Goal: Task Accomplishment & Management: Complete application form

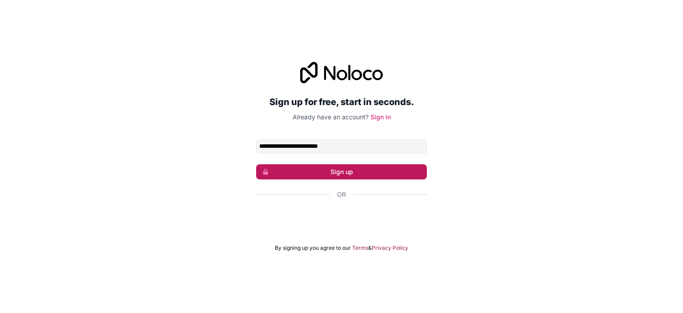
type input "**********"
click at [330, 170] on button "Sign up" at bounding box center [341, 171] width 171 height 15
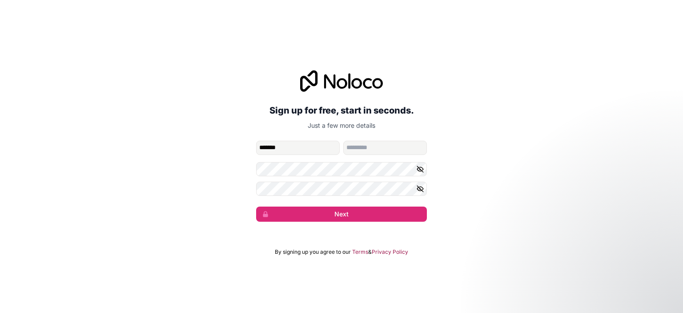
type input "*******"
click at [367, 152] on input "family-name" at bounding box center [385, 147] width 84 height 14
type input "******"
click at [417, 167] on icon "button" at bounding box center [420, 169] width 8 height 8
click at [417, 190] on icon "button" at bounding box center [420, 189] width 8 height 8
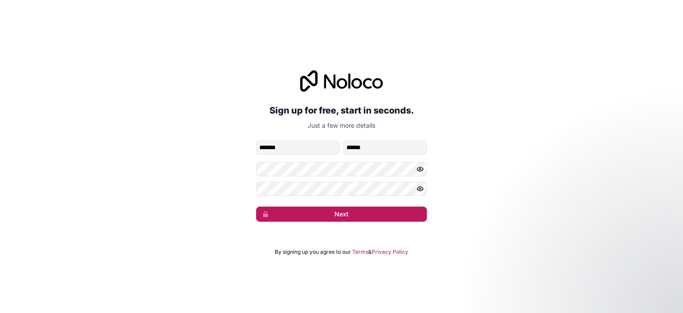
click at [363, 218] on button "Next" at bounding box center [341, 213] width 171 height 15
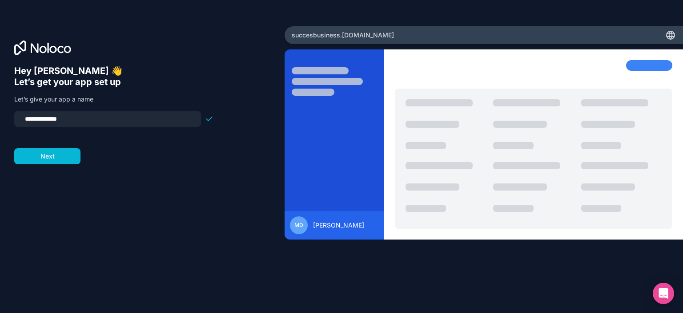
drag, startPoint x: 75, startPoint y: 118, endPoint x: 19, endPoint y: 119, distance: 55.6
click at [19, 119] on div "**********" at bounding box center [107, 119] width 187 height 16
type input "**********"
click at [46, 156] on button "Next" at bounding box center [47, 156] width 66 height 16
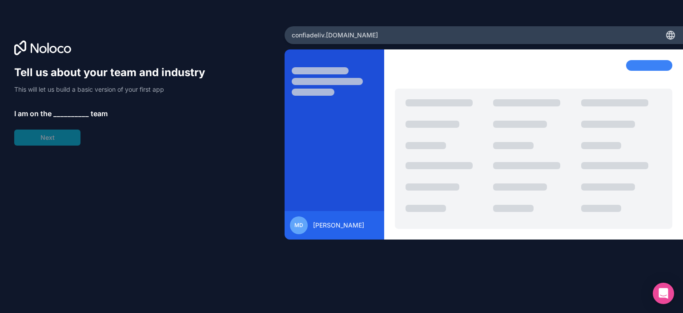
click at [70, 112] on span "__________" at bounding box center [71, 113] width 36 height 11
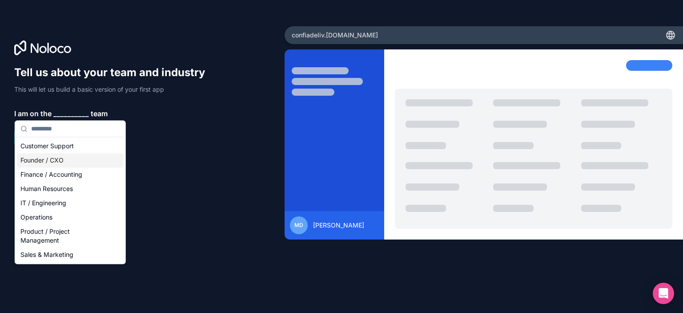
click at [63, 163] on div "Founder / CXO" at bounding box center [70, 160] width 107 height 14
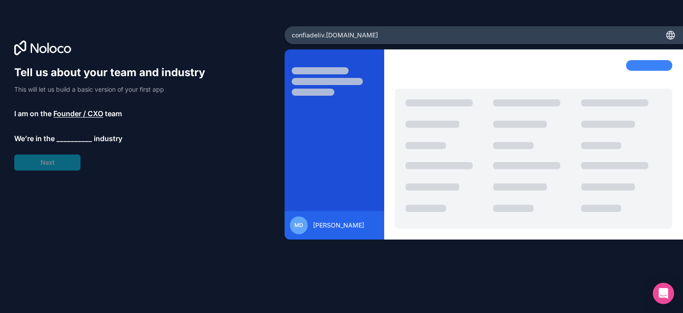
click at [70, 137] on span "__________" at bounding box center [74, 138] width 36 height 11
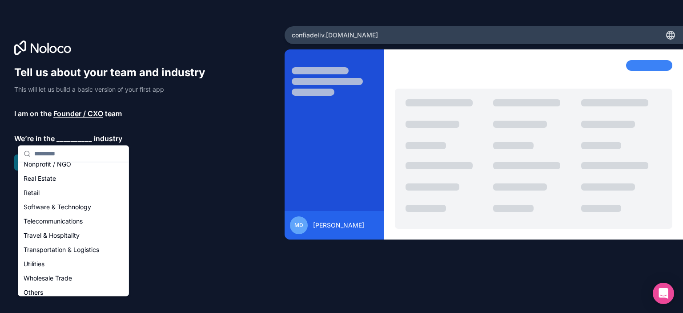
scroll to position [172, 0]
click at [81, 212] on div "Software & Technology" at bounding box center [73, 212] width 107 height 14
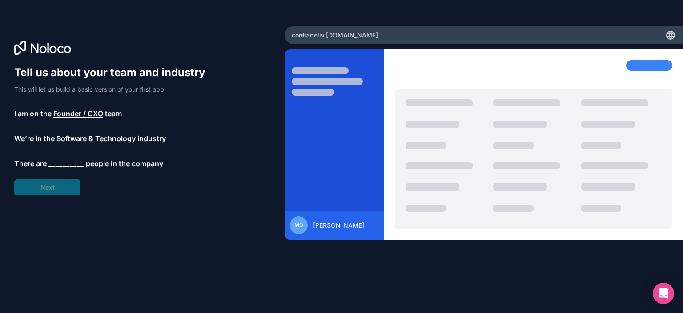
click at [62, 161] on span "__________" at bounding box center [66, 163] width 36 height 11
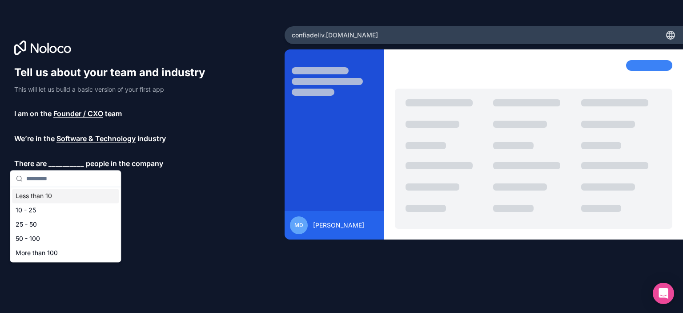
click at [48, 194] on div "Less than 10" at bounding box center [65, 196] width 107 height 14
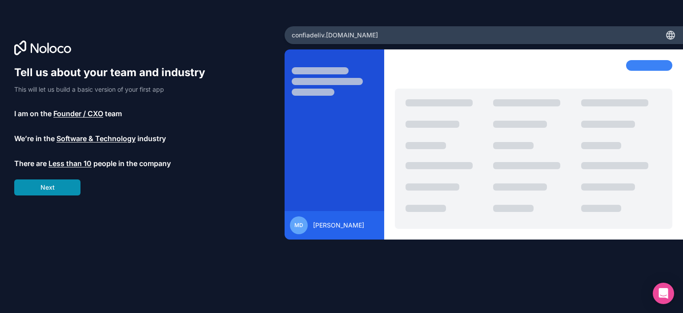
click at [53, 188] on button "Next" at bounding box center [47, 187] width 66 height 16
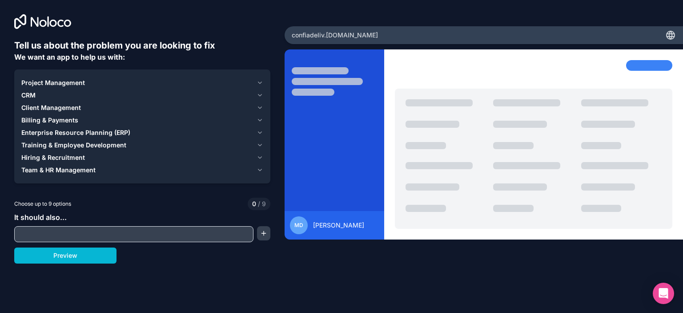
click at [414, 273] on div "MD [PERSON_NAME]" at bounding box center [484, 167] width 398 height 237
click at [70, 234] on input "text" at bounding box center [133, 234] width 235 height 12
click at [180, 266] on div "Tell us about the problem you are looking to fix We want an app to help us with…" at bounding box center [341, 156] width 683 height 313
click at [39, 92] on div "CRM" at bounding box center [137, 95] width 232 height 9
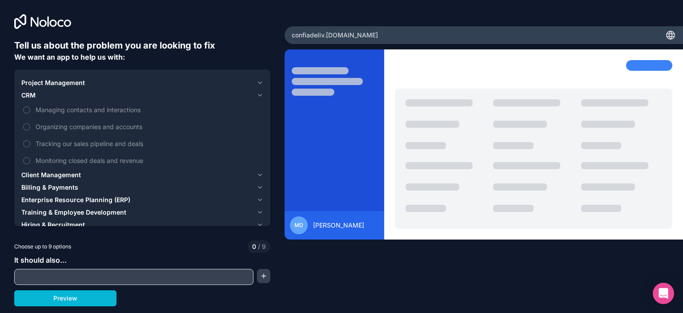
click at [69, 95] on div "CRM" at bounding box center [137, 95] width 232 height 9
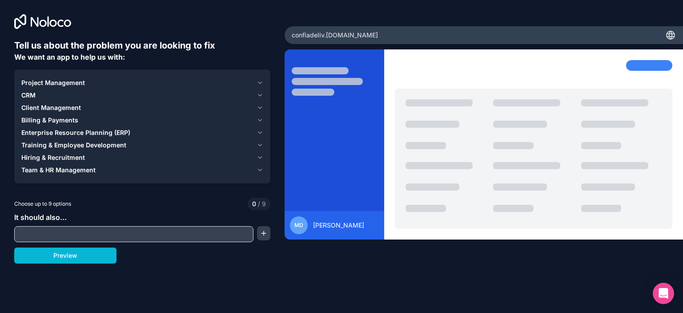
click at [86, 105] on div "Client Management" at bounding box center [137, 107] width 232 height 9
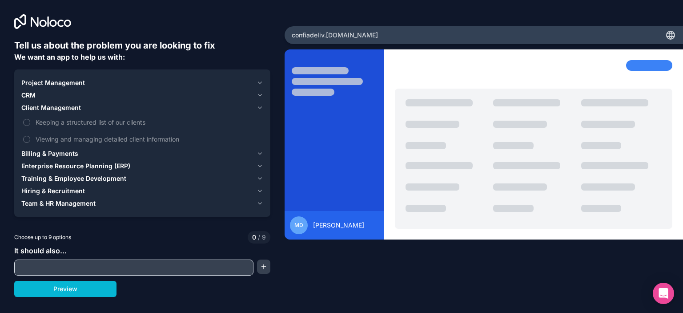
click at [86, 105] on div "Client Management" at bounding box center [137, 107] width 232 height 9
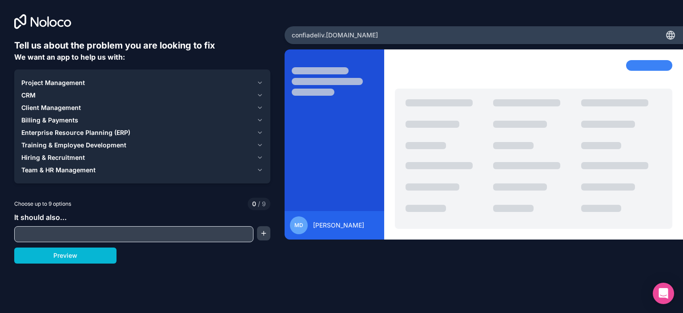
click at [103, 170] on div "Team & HR Management" at bounding box center [137, 169] width 232 height 9
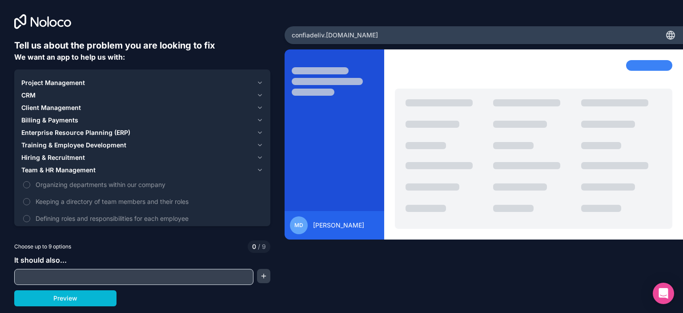
click at [103, 170] on div "Team & HR Management" at bounding box center [137, 169] width 232 height 9
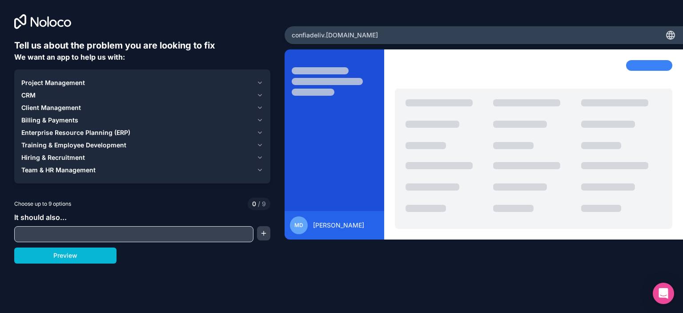
click at [88, 104] on div "Client Management" at bounding box center [137, 107] width 232 height 9
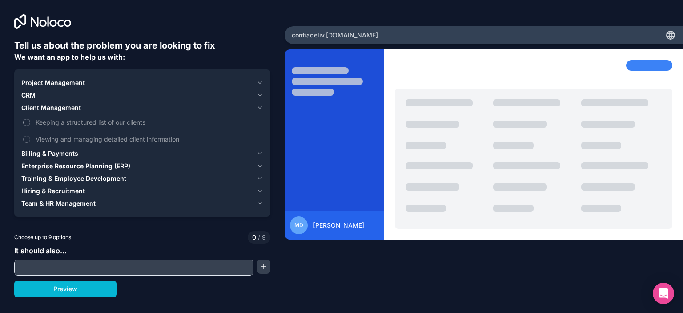
click at [27, 123] on button "Keeping a structured list of our clients" at bounding box center [26, 122] width 7 height 7
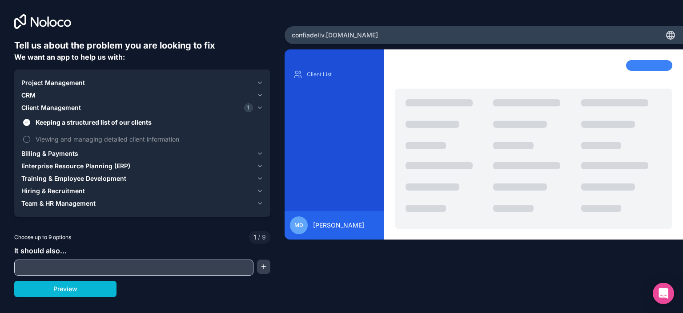
click at [27, 138] on button "Viewing and managing detailed client information" at bounding box center [26, 139] width 7 height 7
click at [54, 94] on div "CRM" at bounding box center [137, 95] width 232 height 9
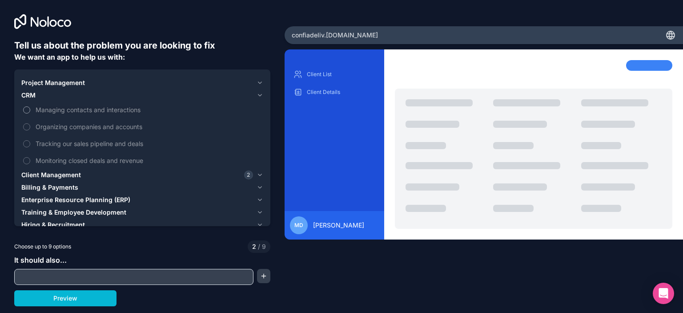
click at [28, 107] on button "Managing contacts and interactions" at bounding box center [26, 109] width 7 height 7
click at [28, 124] on button "Organizing companies and accounts" at bounding box center [26, 126] width 7 height 7
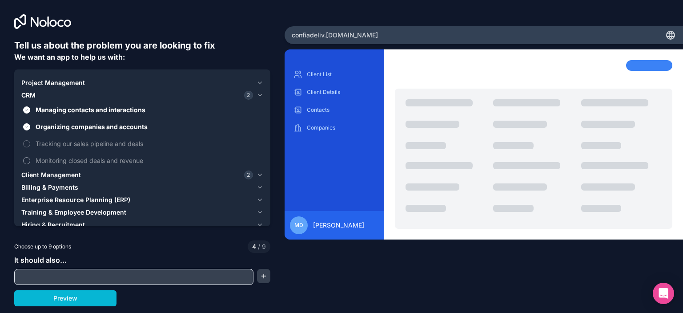
click at [28, 158] on button "Monitoring closed deals and revenue" at bounding box center [26, 160] width 7 height 7
click at [25, 142] on button "Tracking our sales pipeline and deals" at bounding box center [26, 143] width 7 height 7
click at [92, 83] on div "Project Management" at bounding box center [137, 82] width 232 height 9
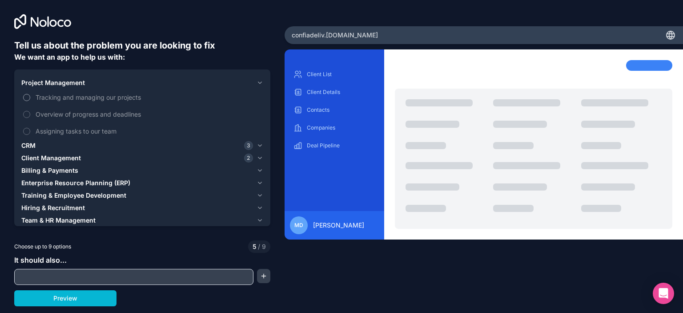
click at [91, 94] on span "Tracking and managing our projects" at bounding box center [149, 96] width 226 height 9
click at [30, 94] on button "Tracking and managing our projects" at bounding box center [26, 97] width 7 height 7
click at [91, 113] on span "Overview of progress and deadlines" at bounding box center [149, 113] width 226 height 9
click at [30, 113] on button "Overview of progress and deadlines" at bounding box center [26, 114] width 7 height 7
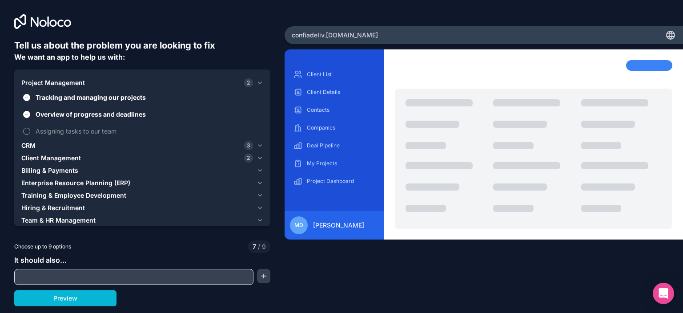
click at [83, 128] on span "Assigning tasks to our team" at bounding box center [149, 130] width 226 height 9
click at [30, 128] on button "Assigning tasks to our team" at bounding box center [26, 131] width 7 height 7
click at [77, 191] on span "Training & Employee Development" at bounding box center [73, 195] width 105 height 9
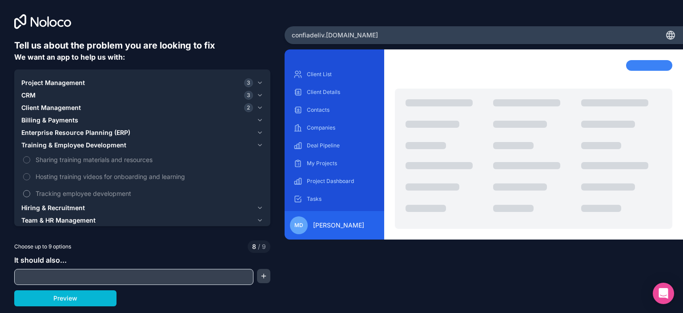
click at [68, 201] on label "Tracking employee development" at bounding box center [142, 193] width 242 height 16
click at [30, 197] on button "Tracking employee development" at bounding box center [26, 193] width 7 height 7
click at [108, 246] on div "Choose up to 9 options 9 / 9" at bounding box center [142, 246] width 256 height 12
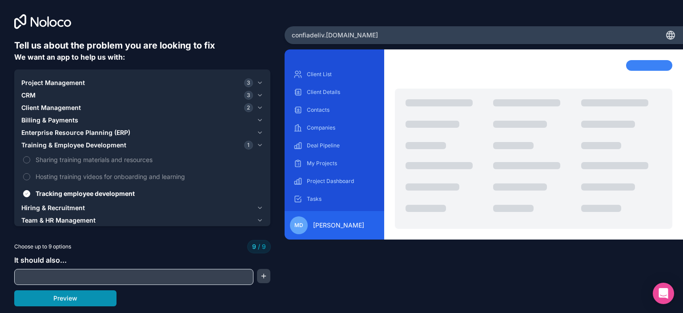
click at [78, 297] on button "Preview" at bounding box center [65, 298] width 102 height 16
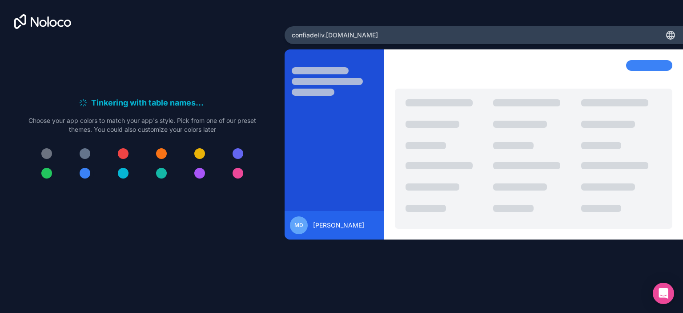
click at [82, 172] on div at bounding box center [85, 173] width 11 height 11
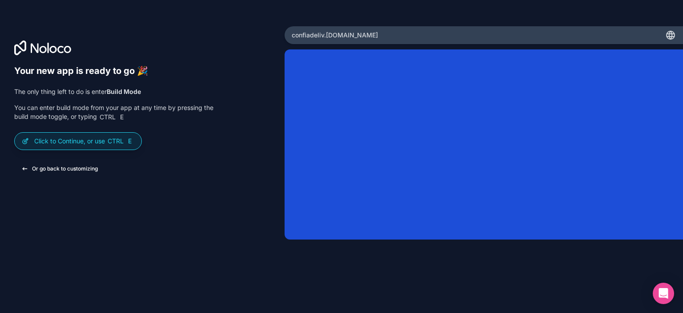
click at [72, 167] on button "Or go back to customizing" at bounding box center [59, 168] width 91 height 16
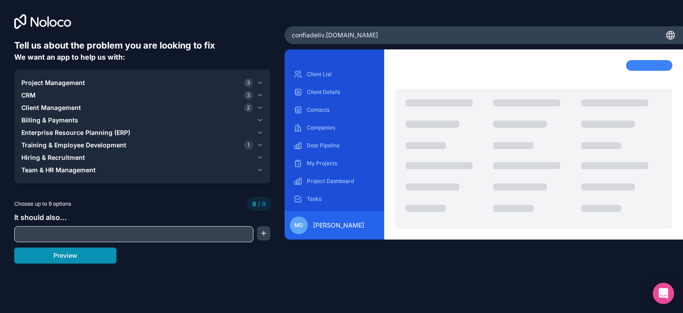
click at [87, 253] on button "Preview" at bounding box center [65, 255] width 102 height 16
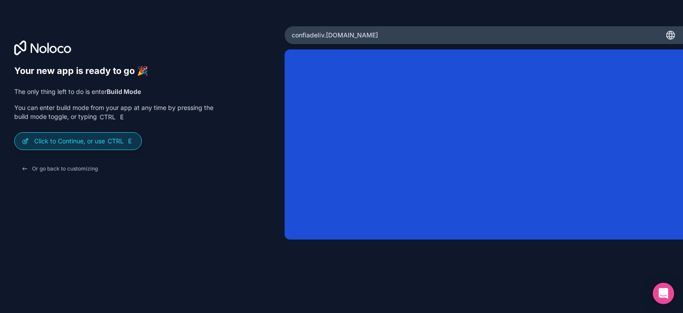
click at [81, 144] on p "Click to Continue, or use Ctrl E" at bounding box center [84, 140] width 100 height 9
